Goal: Submit feedback/report problem

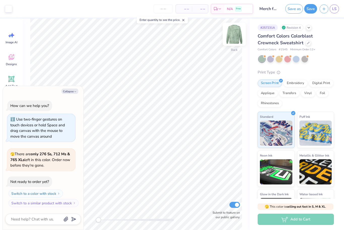
click at [239, 37] on img at bounding box center [234, 34] width 20 height 20
click at [73, 93] on button "Collapse" at bounding box center [70, 91] width 17 height 5
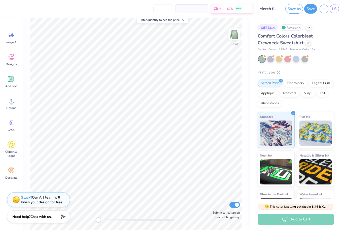
click at [262, 58] on div at bounding box center [262, 59] width 7 height 7
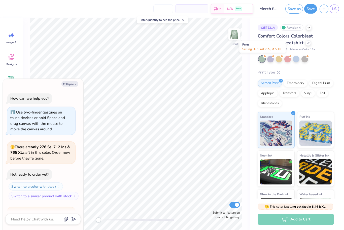
click at [262, 57] on div at bounding box center [262, 59] width 7 height 7
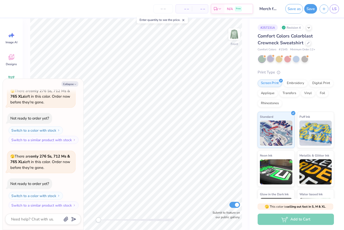
click at [269, 56] on div at bounding box center [270, 58] width 7 height 7
click at [280, 58] on div at bounding box center [279, 58] width 7 height 7
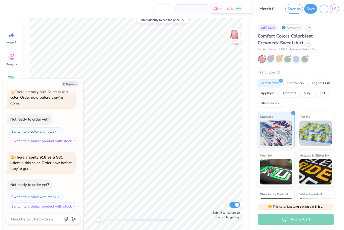
click at [265, 55] on span at bounding box center [264, 56] width 3 height 3
click at [74, 85] on icon "button" at bounding box center [75, 84] width 3 height 3
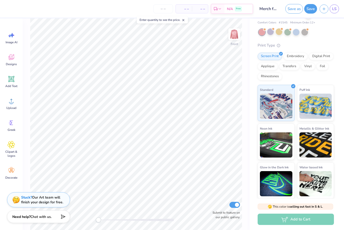
scroll to position [27, 0]
click at [183, 20] on icon at bounding box center [184, 20] width 4 height 4
click at [273, 28] on div at bounding box center [274, 29] width 2 height 2
type textarea "x"
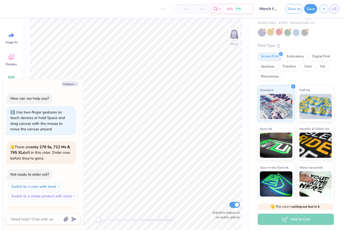
scroll to position [382, 0]
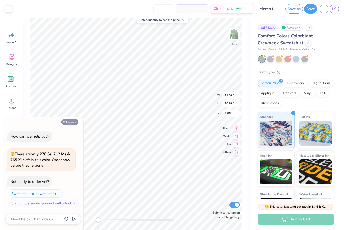
click at [72, 122] on button "Collapse" at bounding box center [70, 121] width 17 height 5
type textarea "x"
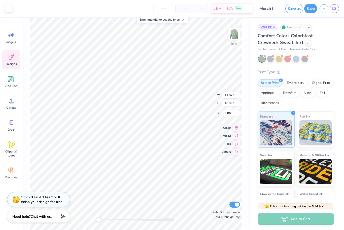
click at [16, 58] on div "Designs" at bounding box center [11, 59] width 18 height 19
